Goal: Transaction & Acquisition: Purchase product/service

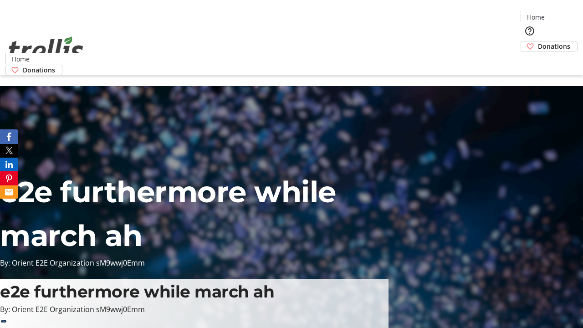
click at [538, 41] on span "Donations" at bounding box center [554, 46] width 32 height 10
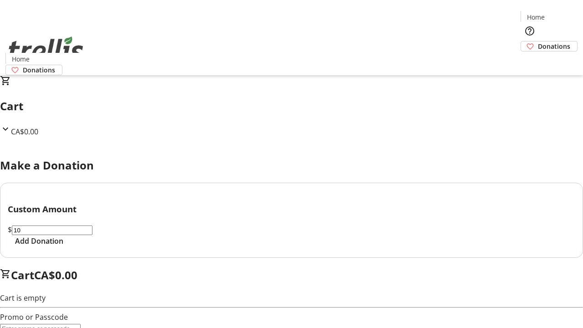
click at [63, 246] on span "Add Donation" at bounding box center [39, 240] width 48 height 11
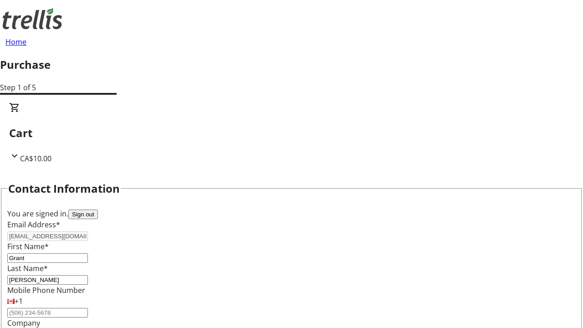
scroll to position [148, 0]
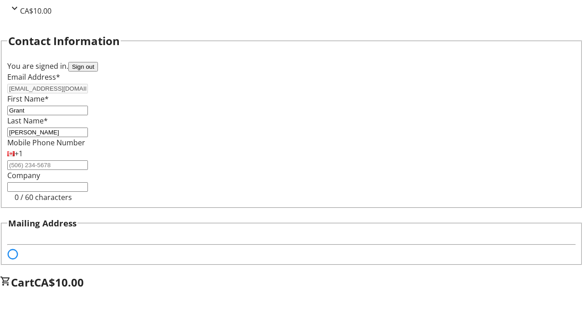
select select "BC"
select select "CA"
